Goal: Complete Application Form: Complete application form

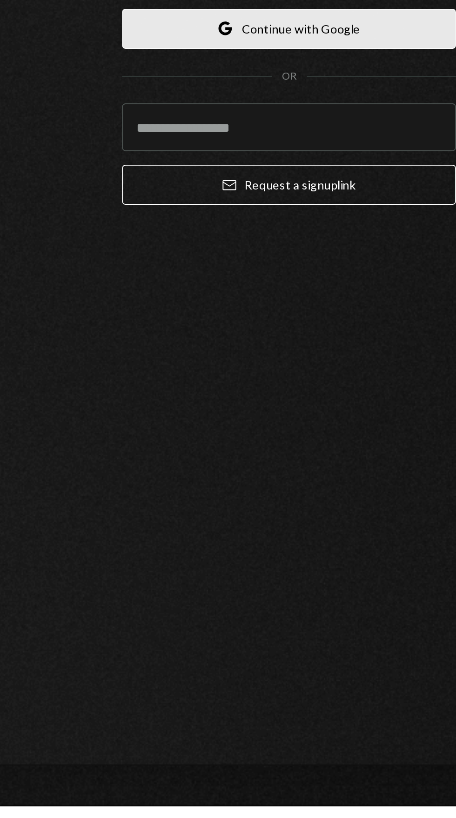
click at [262, 404] on button "Google Continue with Google" at bounding box center [228, 393] width 182 height 22
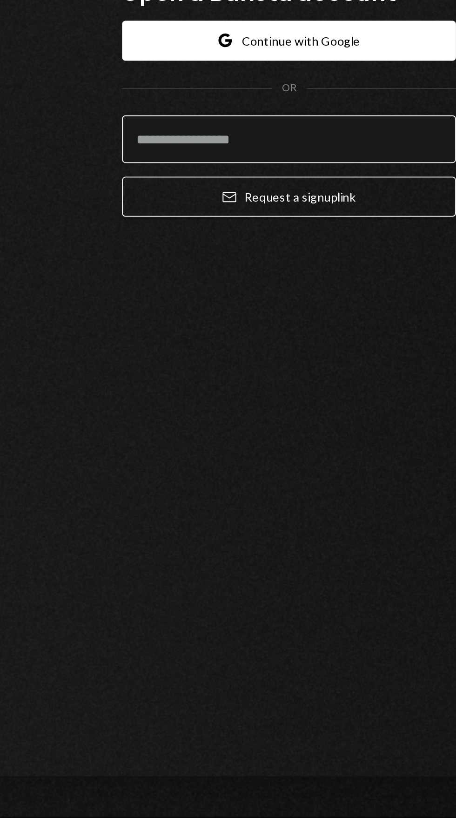
click at [237, 460] on input "email" at bounding box center [228, 447] width 182 height 26
click at [172, 460] on input "**********" at bounding box center [228, 447] width 182 height 26
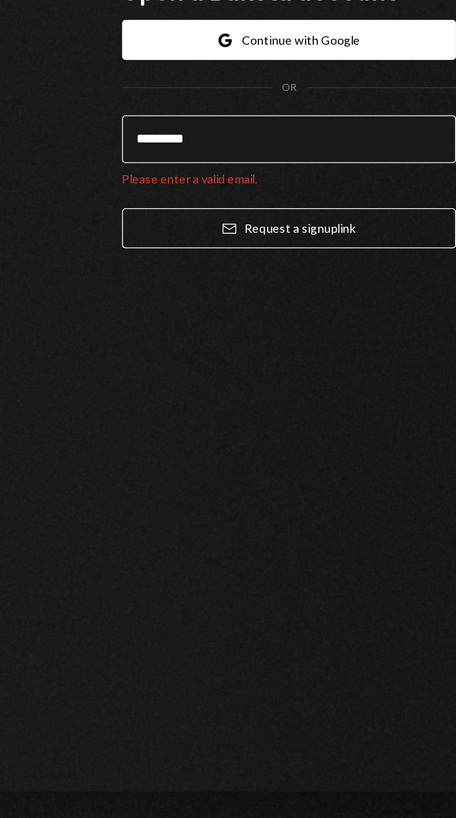
click at [214, 452] on input "*********" at bounding box center [228, 438] width 182 height 26
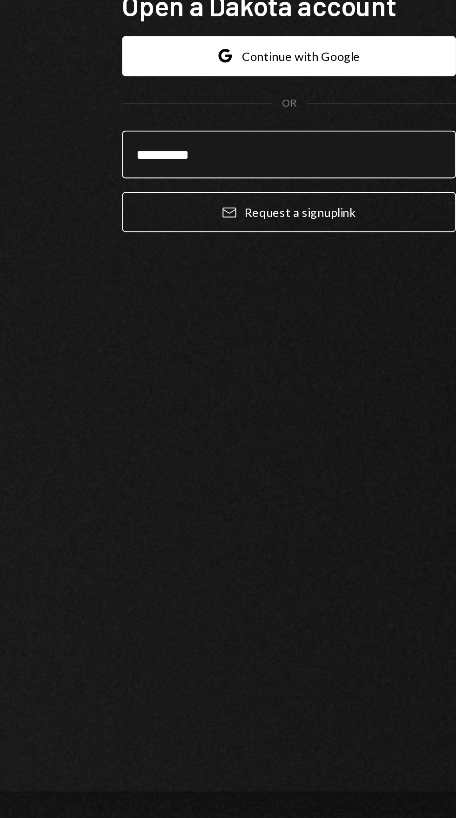
scroll to position [8, 0]
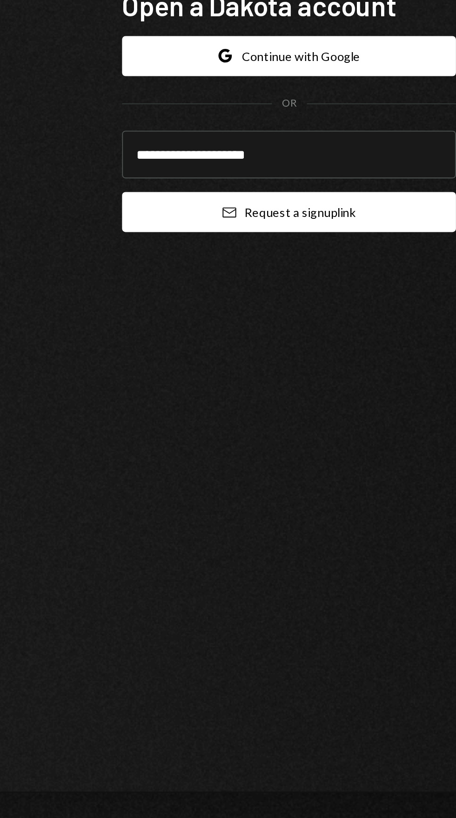
type input "**********"
click at [268, 489] on button "Email Request a sign up link" at bounding box center [228, 478] width 182 height 22
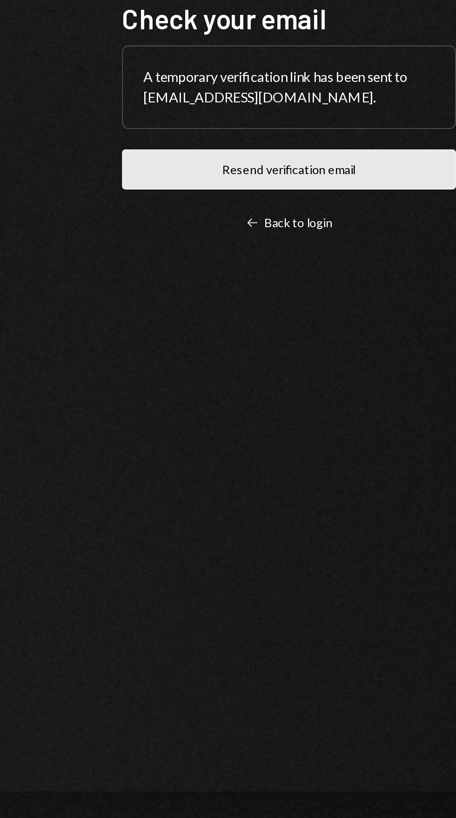
click at [255, 466] on button "Resend verification email" at bounding box center [228, 455] width 182 height 22
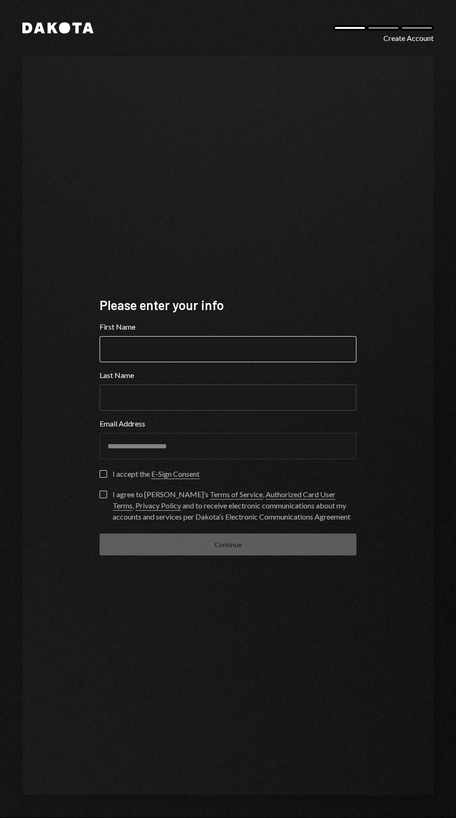
click at [234, 362] on input "First Name" at bounding box center [228, 349] width 257 height 26
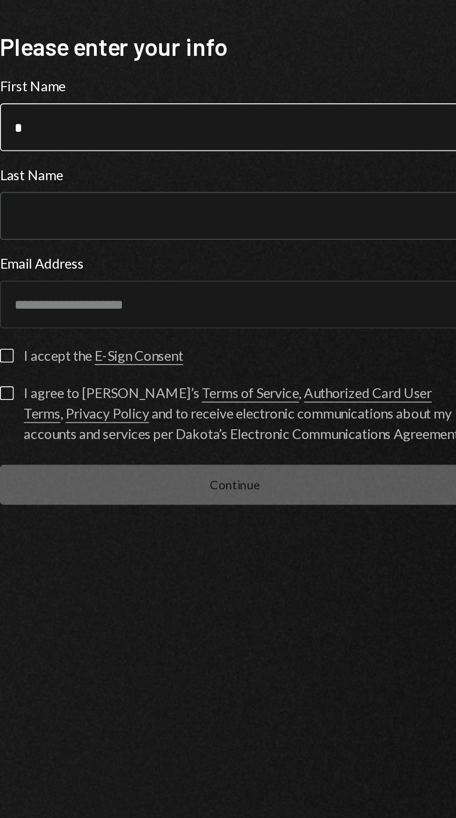
type input "*****"
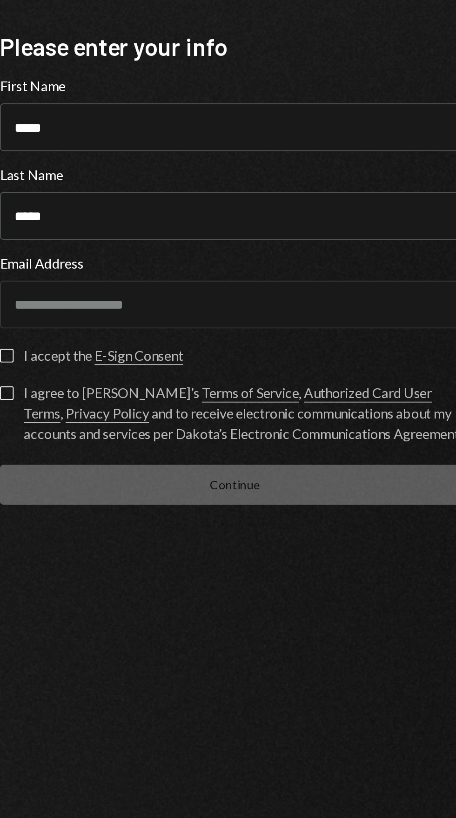
click at [115, 479] on div "I accept the E-Sign Consent" at bounding box center [156, 473] width 87 height 11
click at [107, 478] on button "I accept the E-Sign Consent" at bounding box center [103, 473] width 7 height 7
click at [135, 511] on link "Privacy Policy" at bounding box center [158, 506] width 46 height 10
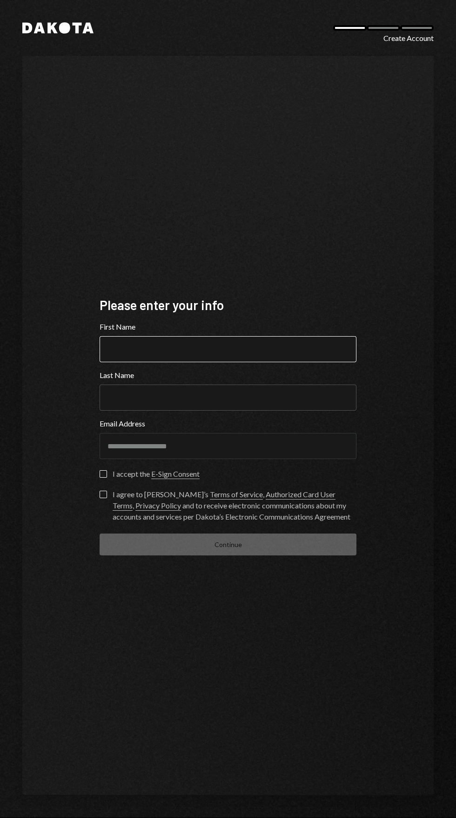
click at [169, 362] on input "First Name" at bounding box center [228, 349] width 257 height 26
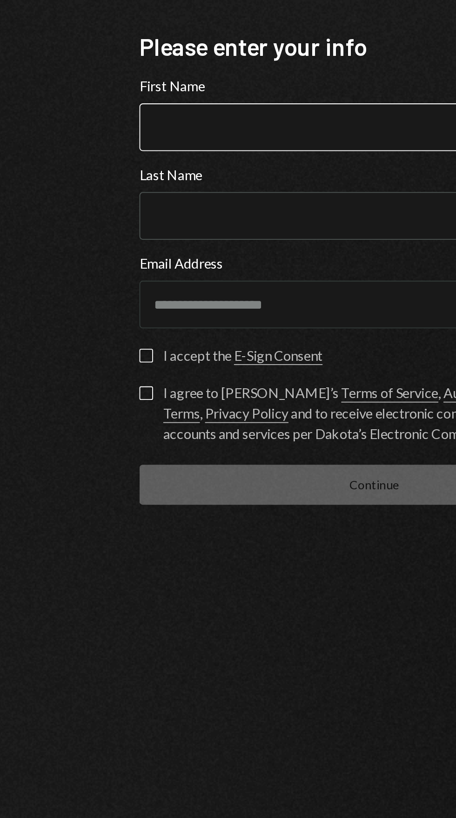
type input "*"
type input "*****"
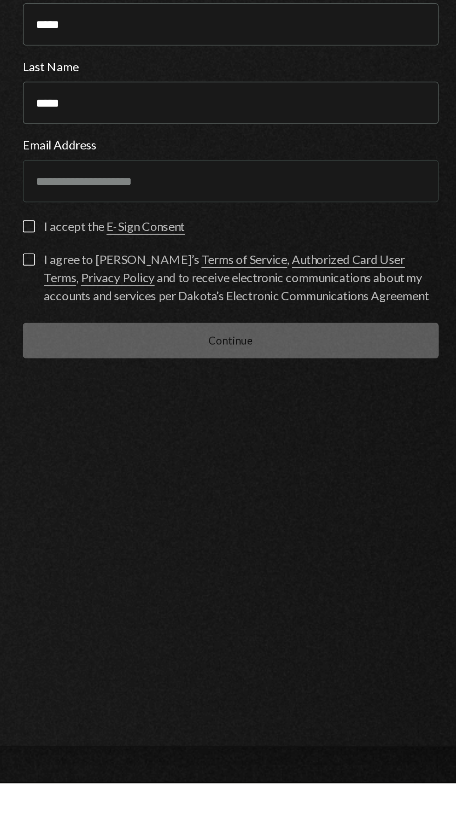
click at [104, 478] on button "I accept the E-Sign Consent" at bounding box center [103, 473] width 7 height 7
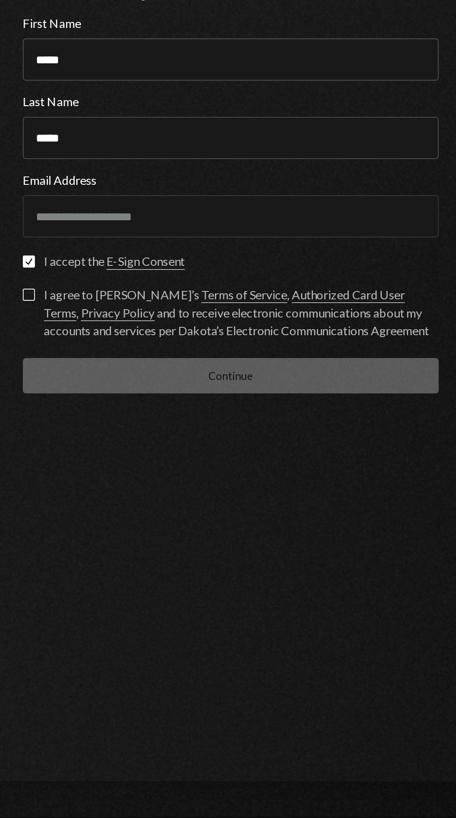
click at [105, 498] on button "I agree to Dakota’s Terms of Service , Authorized Card User Terms , Privacy Pol…" at bounding box center [103, 494] width 7 height 7
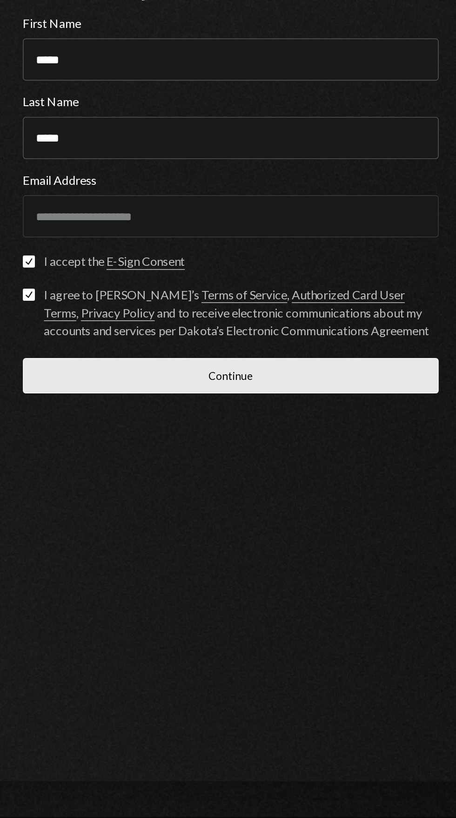
click at [254, 555] on button "Continue" at bounding box center [228, 544] width 257 height 22
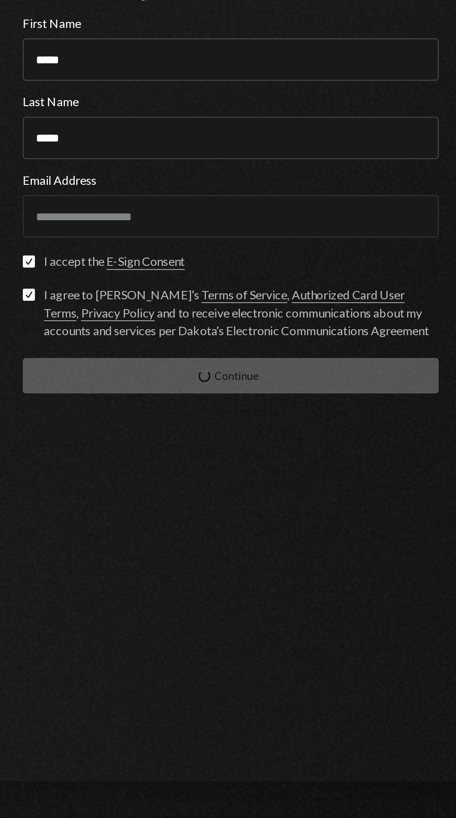
scroll to position [49, 0]
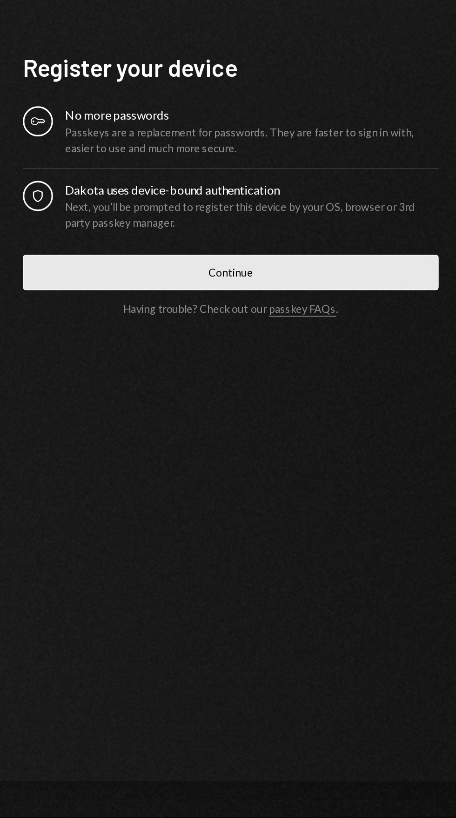
click at [270, 470] on button "Continue" at bounding box center [228, 481] width 257 height 22
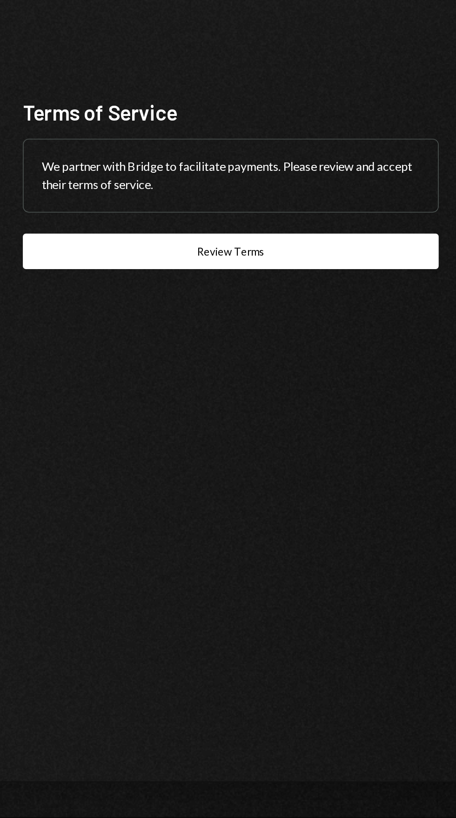
scroll to position [71, 0]
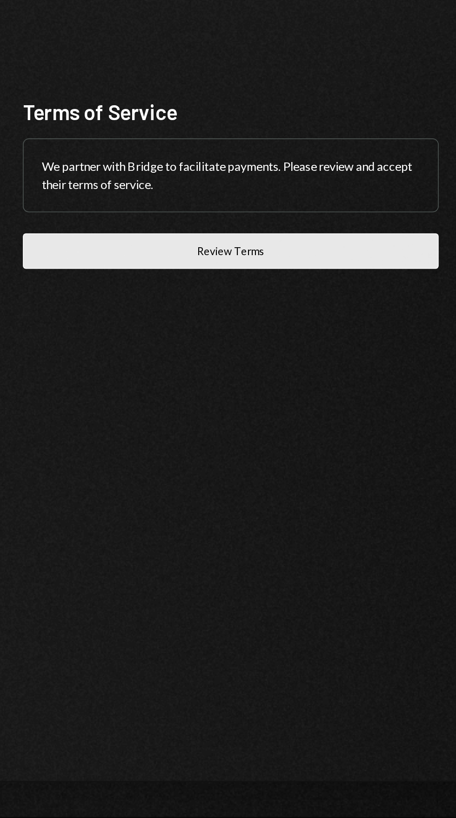
click at [277, 457] on button "Review Terms" at bounding box center [228, 468] width 257 height 22
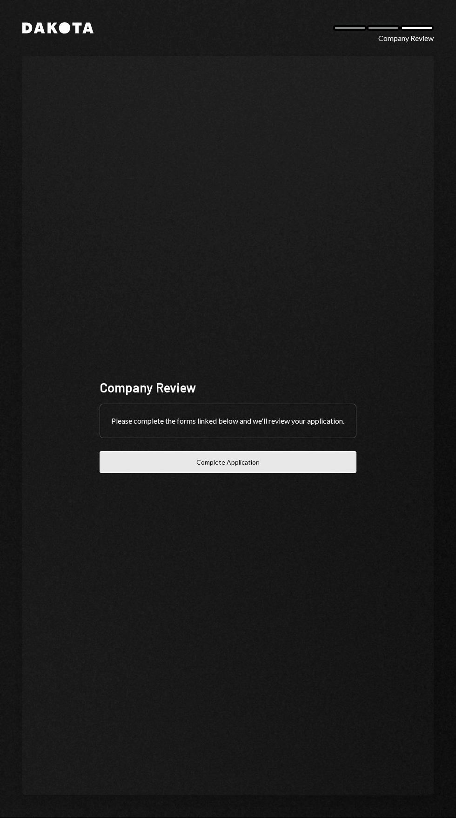
click at [269, 473] on button "Complete Application" at bounding box center [228, 462] width 257 height 22
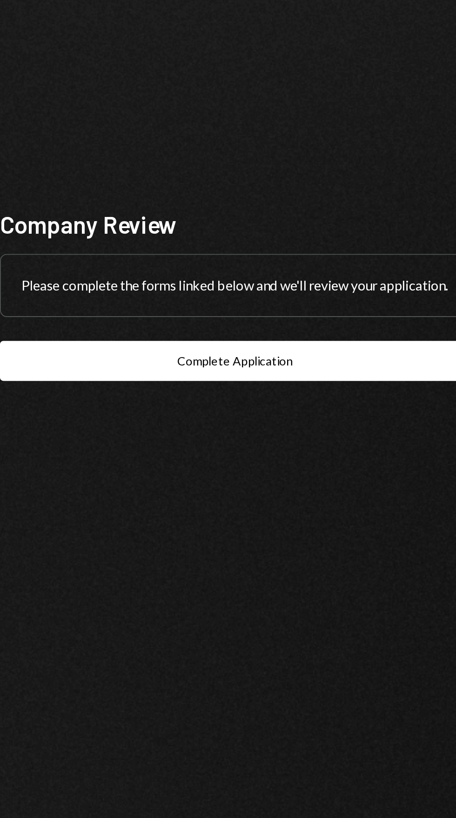
scroll to position [71, 0]
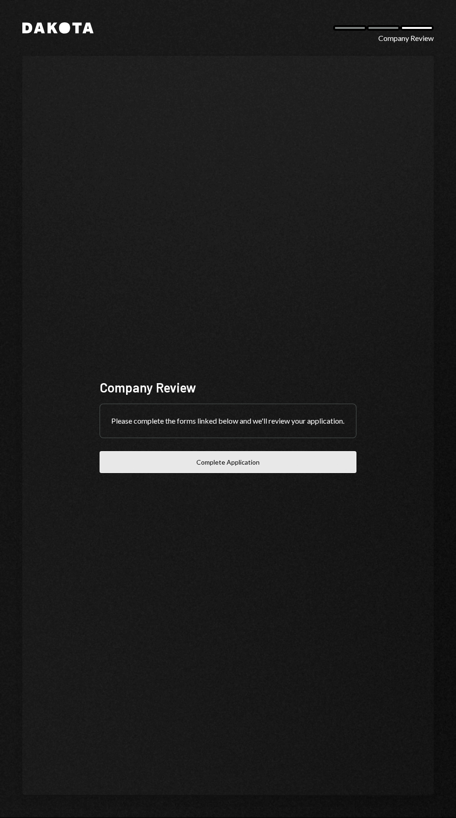
click at [310, 473] on button "Complete Application" at bounding box center [228, 462] width 257 height 22
